Goal: Task Accomplishment & Management: Complete application form

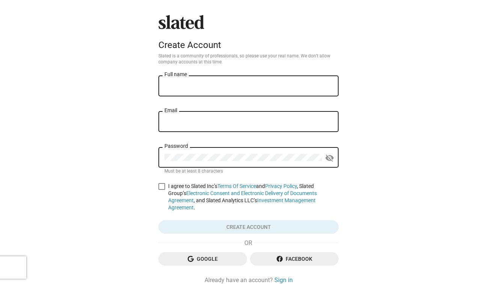
click at [164, 189] on span at bounding box center [161, 186] width 7 height 7
click at [162, 190] on input "I agree to Slated Inc’s Terms Of Service and Privacy Policy , Slated Group’s El…" at bounding box center [161, 190] width 0 height 0
checkbox input "true"
type input "Prashant [PERSON_NAME]"
type input "[EMAIL_ADDRESS][DOMAIN_NAME]"
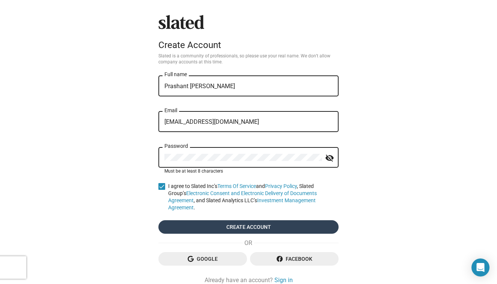
click at [205, 226] on span "Create account" at bounding box center [248, 227] width 168 height 14
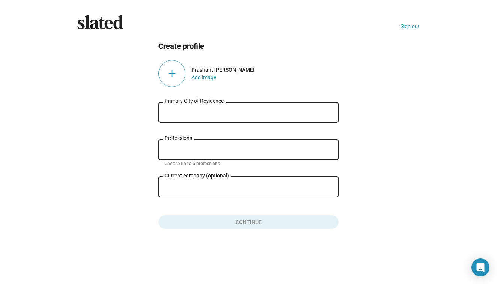
click at [222, 114] on input "Primary City of Residence" at bounding box center [248, 112] width 168 height 7
type input "[GEOGRAPHIC_DATA]"
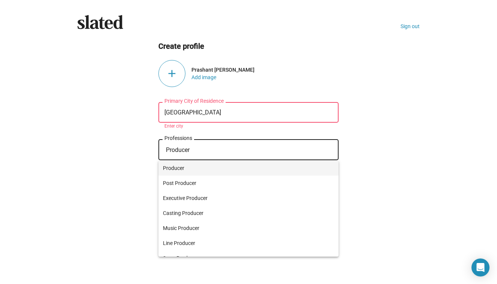
type input "Producer"
click at [171, 165] on span "Producer" at bounding box center [248, 168] width 171 height 15
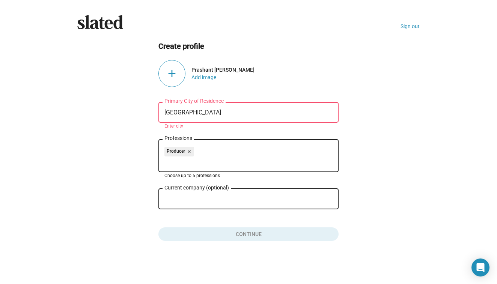
click at [197, 115] on input "[GEOGRAPHIC_DATA]" at bounding box center [248, 112] width 168 height 7
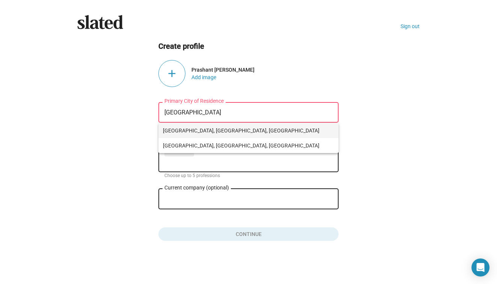
click at [196, 132] on span "[GEOGRAPHIC_DATA], [GEOGRAPHIC_DATA], [GEOGRAPHIC_DATA]" at bounding box center [248, 130] width 171 height 15
type input "[GEOGRAPHIC_DATA], [GEOGRAPHIC_DATA], [GEOGRAPHIC_DATA]"
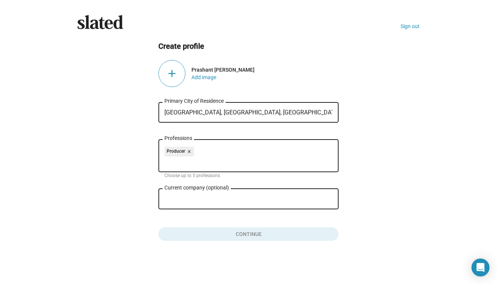
click at [194, 199] on input "Current company (optional)" at bounding box center [243, 199] width 158 height 7
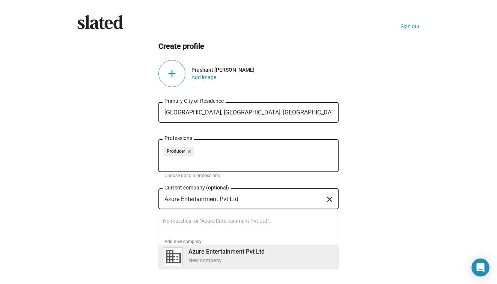
type input "Azure Entertainment Pvt Ltd"
click at [207, 255] on b "Azure Entertainment Pvt Ltd" at bounding box center [226, 251] width 76 height 7
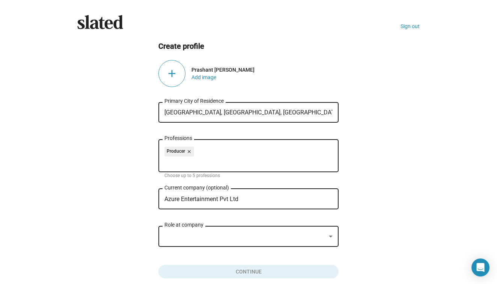
click at [194, 235] on div at bounding box center [244, 237] width 161 height 8
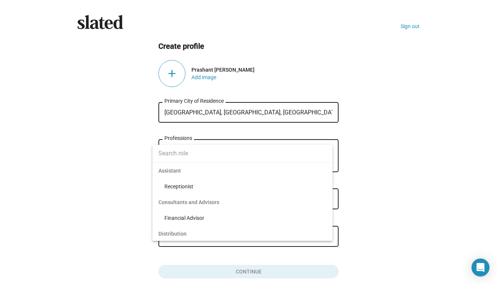
scroll to position [361, 0]
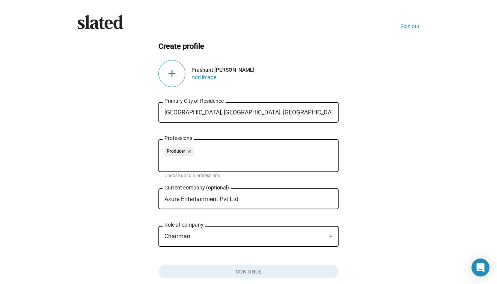
click at [196, 236] on div "Chairman" at bounding box center [244, 237] width 161 height 8
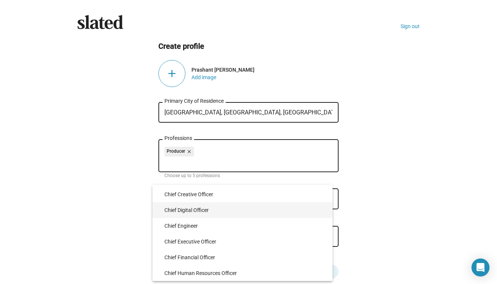
scroll to position [587, 0]
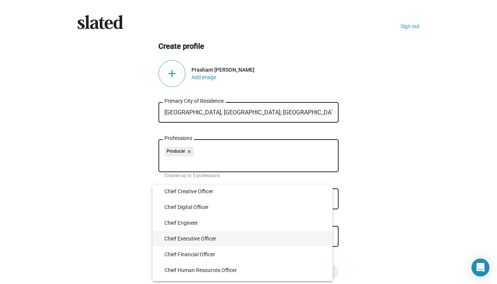
click at [196, 236] on span "Chief Executive Officer" at bounding box center [245, 239] width 162 height 16
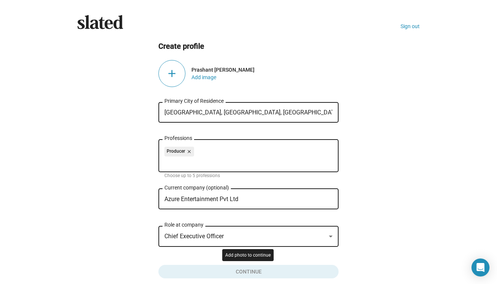
click at [237, 269] on button "Click here to validate form" at bounding box center [248, 270] width 180 height 17
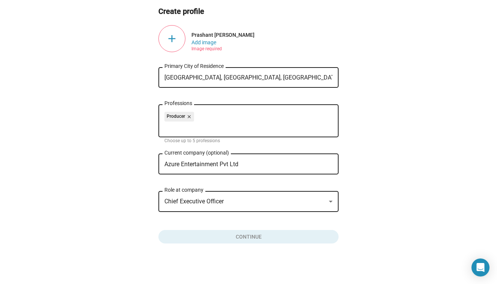
scroll to position [36, 0]
click at [201, 44] on button "Add image" at bounding box center [203, 42] width 25 height 6
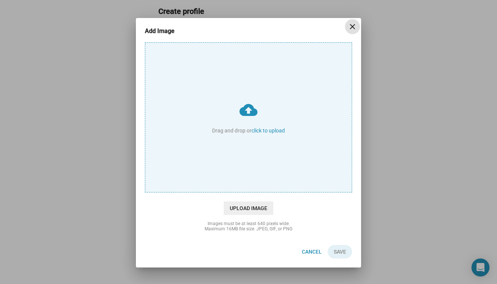
click at [252, 122] on input "cloud_upload Drag and drop or click to upload" at bounding box center [248, 117] width 206 height 149
type input "C:\fakepath\WhatsApp Image [DATE] 3.54.28 PM.png"
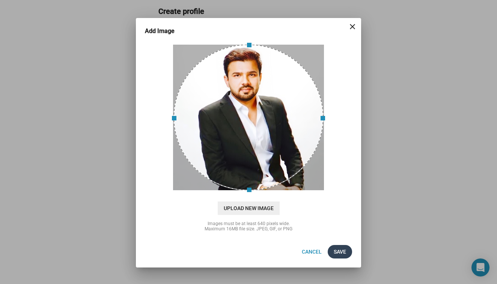
click at [341, 257] on span "Save" at bounding box center [339, 252] width 12 height 14
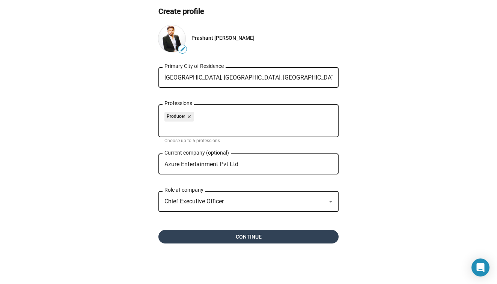
click at [279, 240] on span "Continue" at bounding box center [248, 237] width 168 height 14
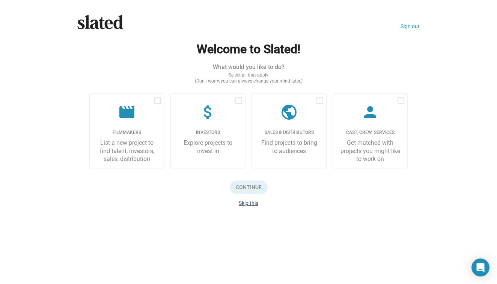
click at [251, 204] on button "Skip this" at bounding box center [249, 203] width 20 height 6
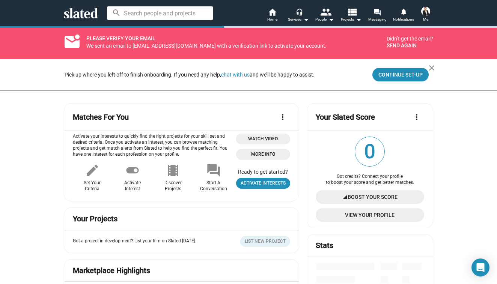
click at [164, 15] on input at bounding box center [160, 13] width 106 height 14
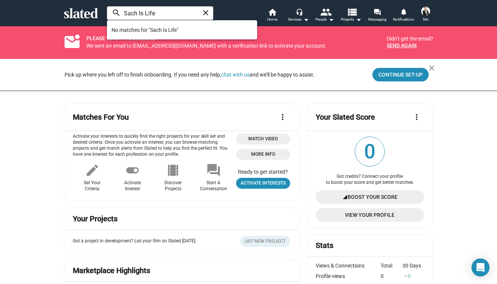
type input "Sach Is Life"
click at [207, 12] on mat-icon "close" at bounding box center [205, 12] width 9 height 9
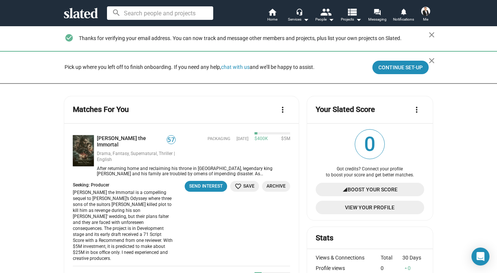
click at [188, 10] on input at bounding box center [160, 13] width 106 height 14
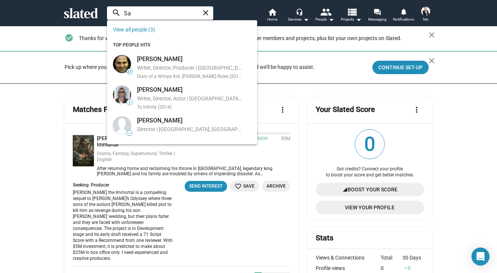
type input "S"
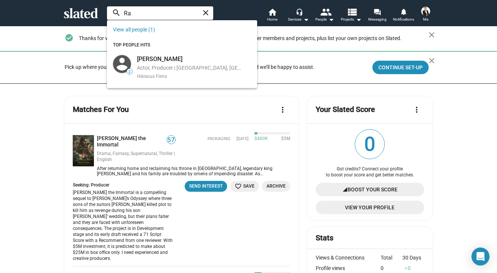
type input "R"
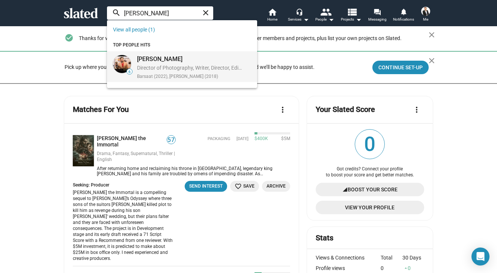
type input "Harsh Maha"
click at [194, 68] on div "Director of Photography, Writer, Director, Editor, Producer | Houston, TX, US" at bounding box center [189, 69] width 105 height 8
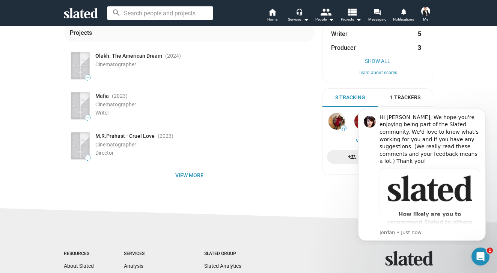
scroll to position [118, 0]
click at [202, 172] on span "View more" at bounding box center [189, 175] width 239 height 14
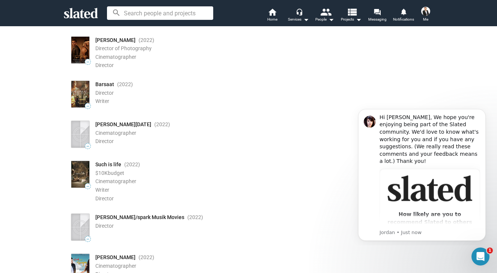
scroll to position [492, 0]
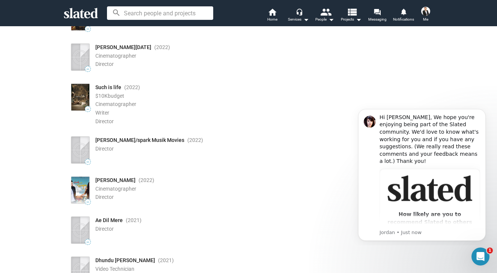
click at [83, 87] on img at bounding box center [80, 97] width 18 height 27
click at [110, 87] on span "Such is life" at bounding box center [108, 87] width 26 height 7
click at [84, 97] on img at bounding box center [80, 97] width 18 height 27
click at [177, 11] on input at bounding box center [160, 13] width 106 height 14
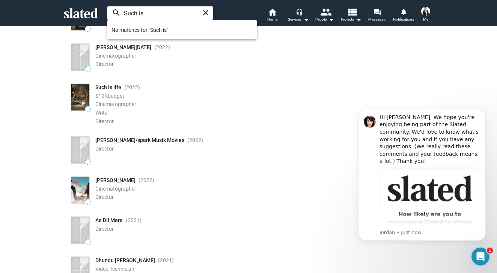
type input "Such is"
click at [208, 10] on mat-icon "close" at bounding box center [205, 12] width 9 height 9
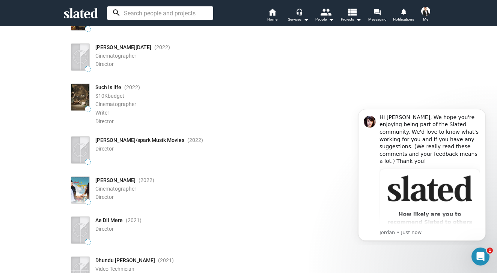
click at [118, 85] on span "Such is life" at bounding box center [108, 87] width 26 height 7
click at [80, 95] on img at bounding box center [80, 97] width 18 height 27
click at [87, 109] on span "—" at bounding box center [87, 109] width 5 height 4
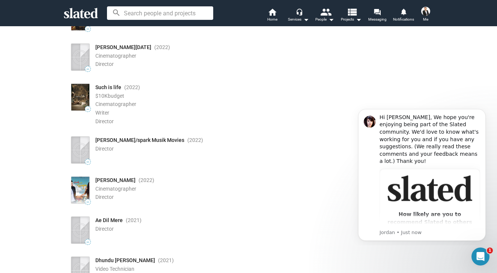
click at [125, 118] on div "Director" at bounding box center [204, 121] width 219 height 7
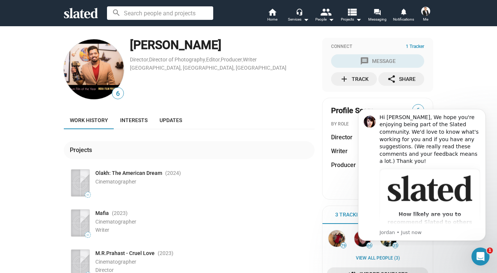
scroll to position [0, 0]
